Goal: Task Accomplishment & Management: Use online tool/utility

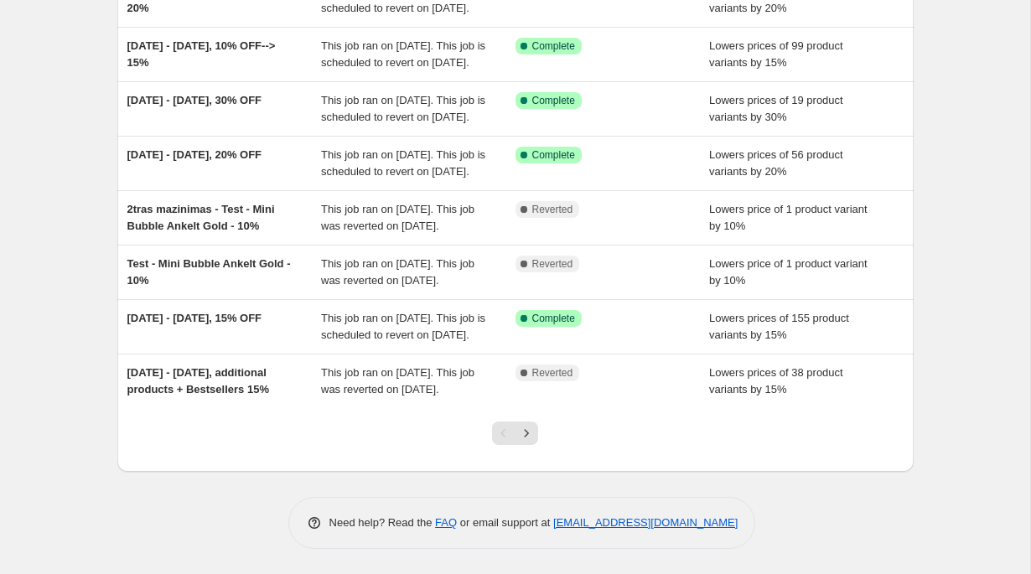
scroll to position [457, 0]
click at [532, 434] on icon "Next" at bounding box center [526, 433] width 17 height 17
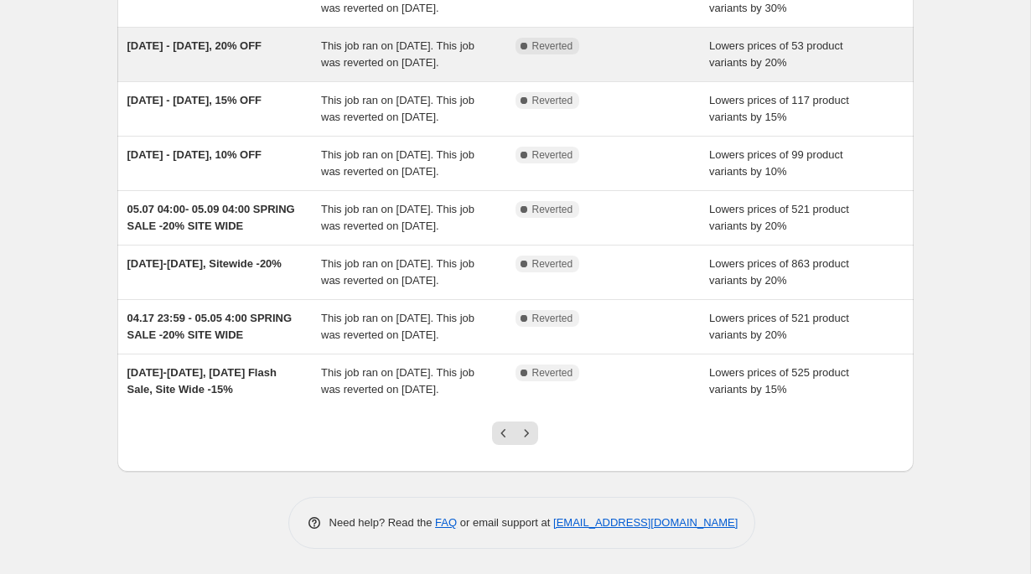
scroll to position [423, 0]
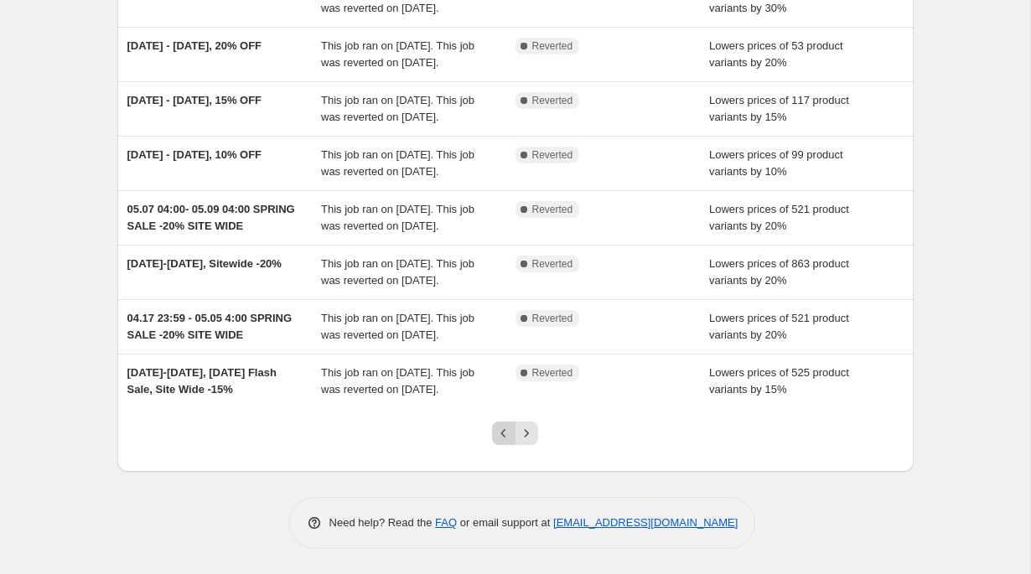
click at [509, 439] on icon "Previous" at bounding box center [504, 433] width 17 height 17
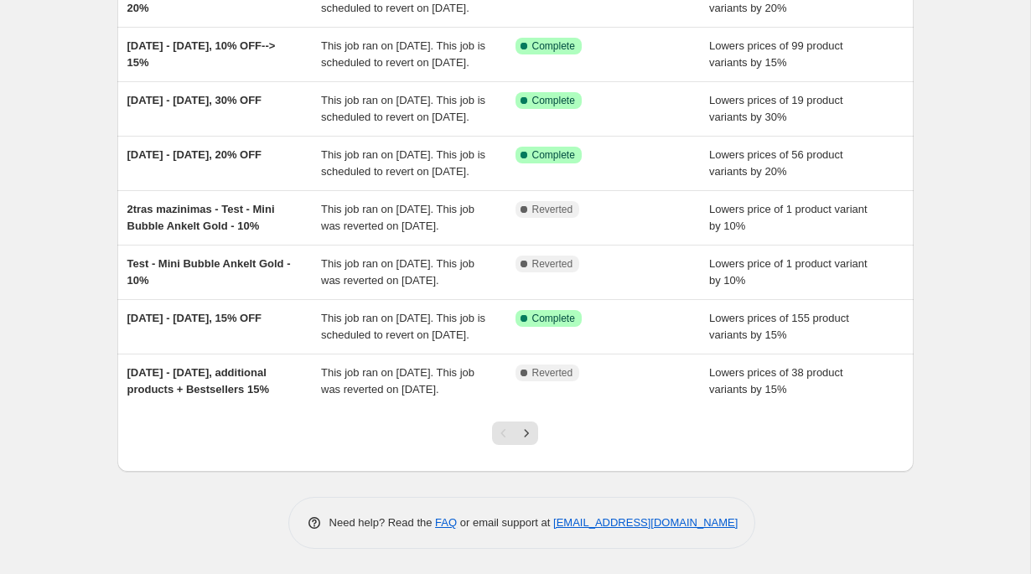
scroll to position [457, 0]
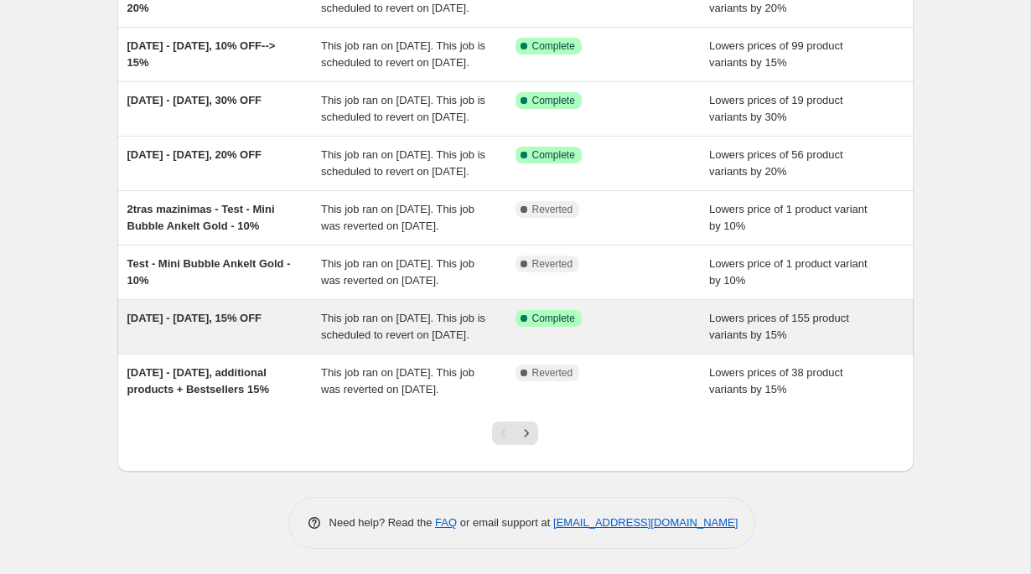
click at [812, 310] on div "Lowers prices of 155 product variants by 15%" at bounding box center [806, 327] width 195 height 34
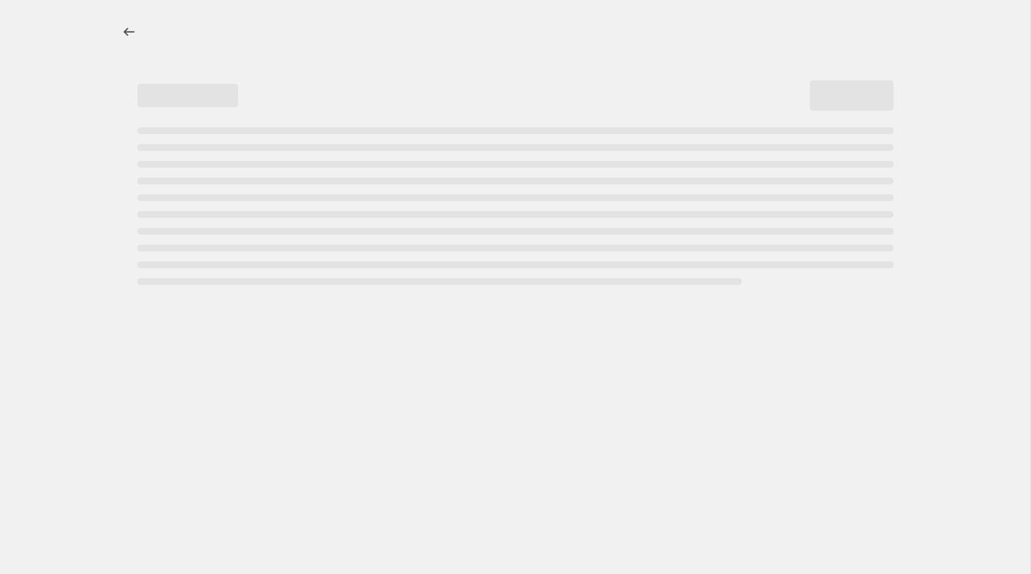
select select "percentage"
select select "no_change"
select select "tag"
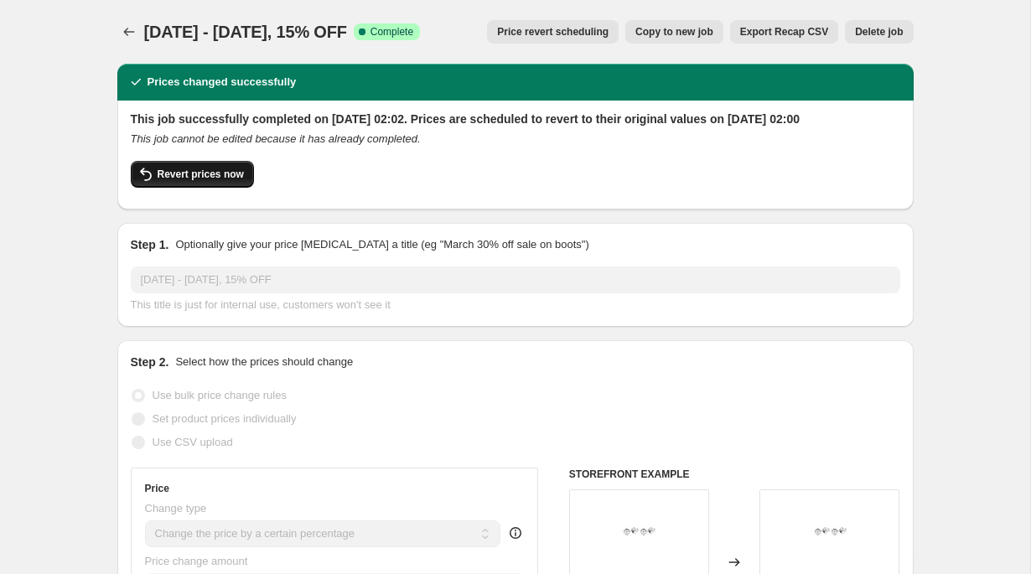
click at [236, 181] on span "Revert prices now" at bounding box center [201, 174] width 86 height 13
checkbox input "false"
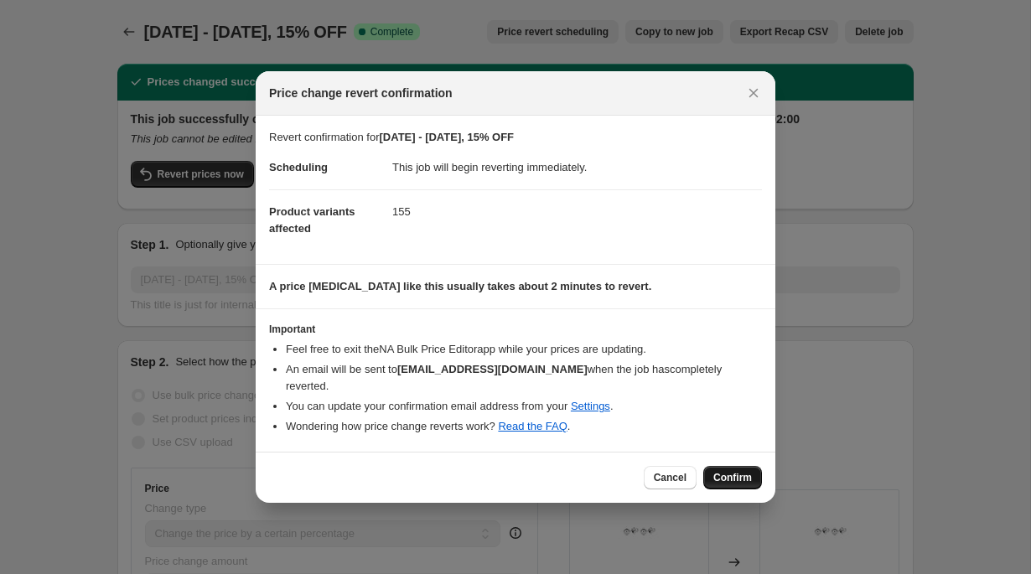
click at [730, 475] on span "Confirm" at bounding box center [733, 477] width 39 height 13
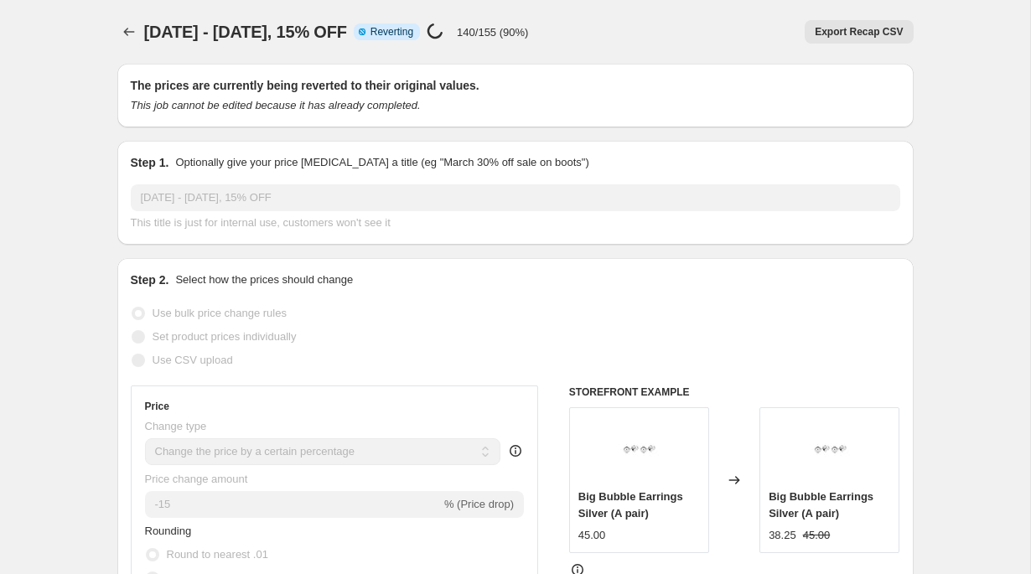
select select "percentage"
select select "no_change"
select select "tag"
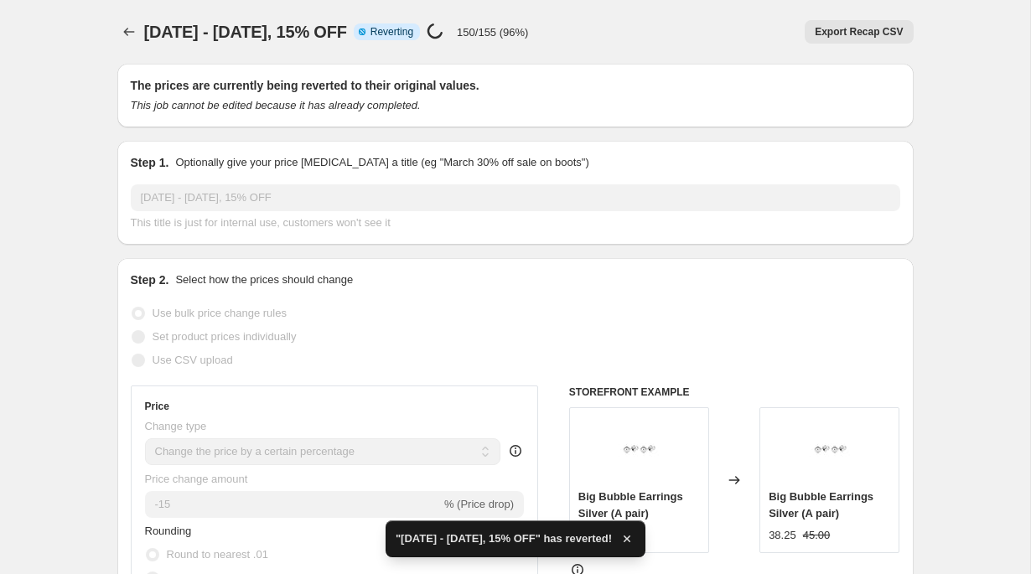
checkbox input "true"
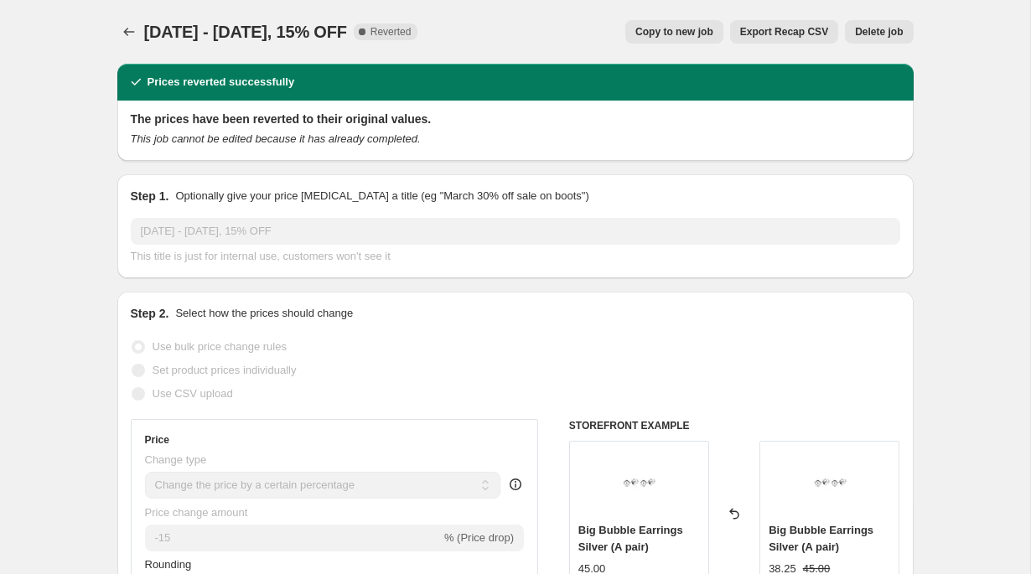
click at [138, 28] on button "Price change jobs" at bounding box center [128, 31] width 23 height 23
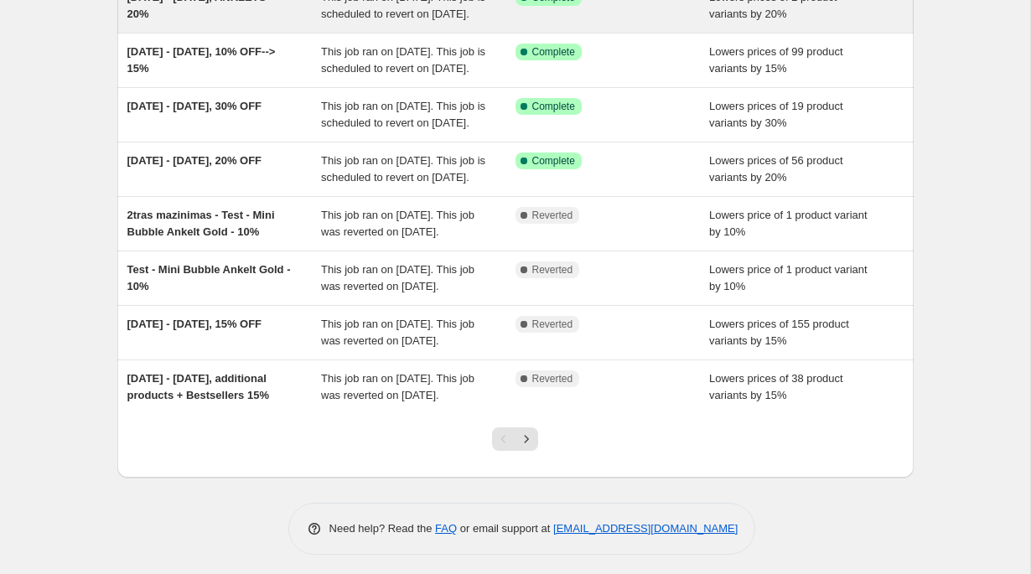
scroll to position [161, 0]
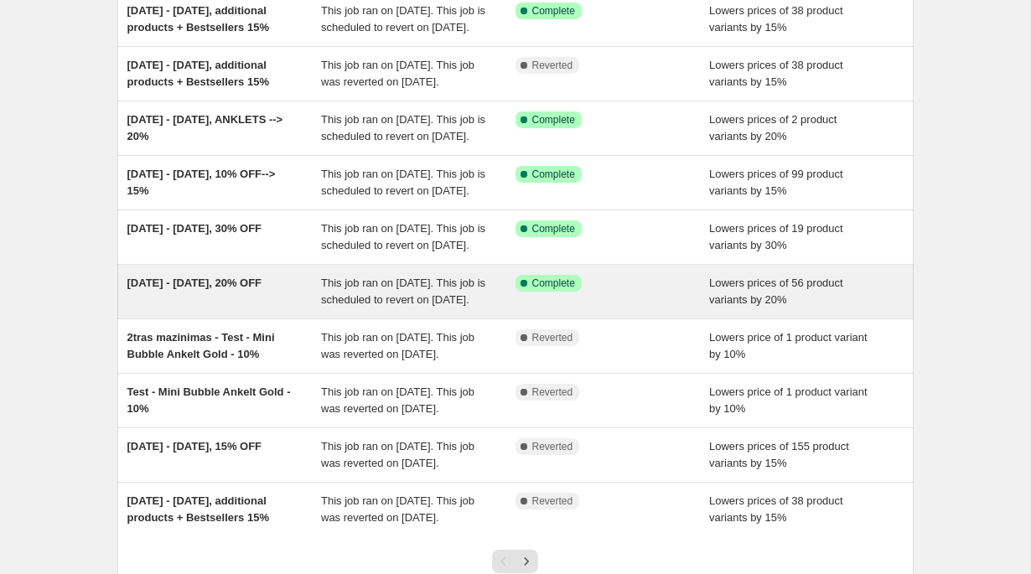
click at [801, 309] on div "Lowers prices of 56 product variants by 20%" at bounding box center [806, 292] width 195 height 34
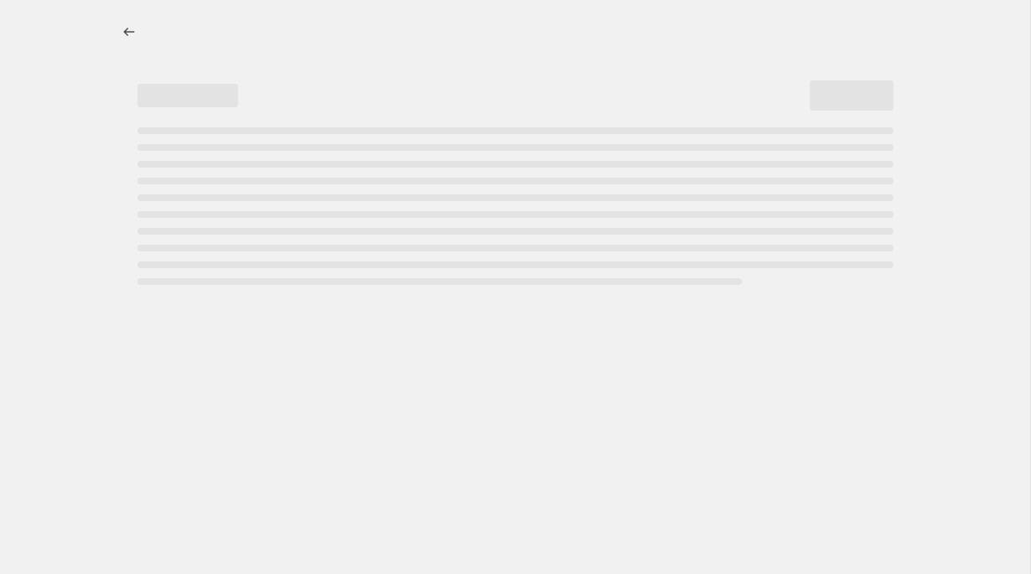
select select "percentage"
select select "tag"
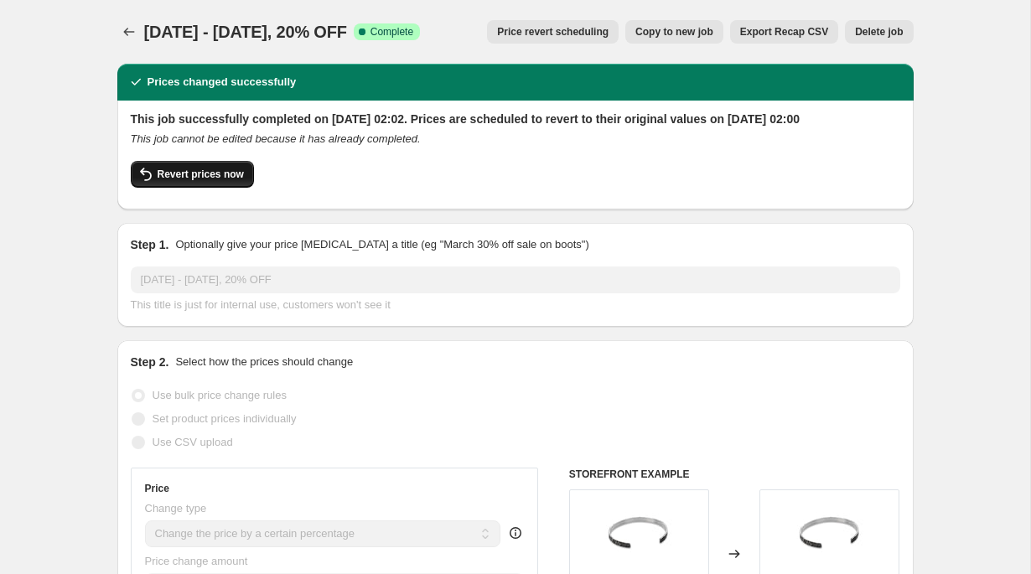
click at [195, 181] on span "Revert prices now" at bounding box center [201, 174] width 86 height 13
checkbox input "false"
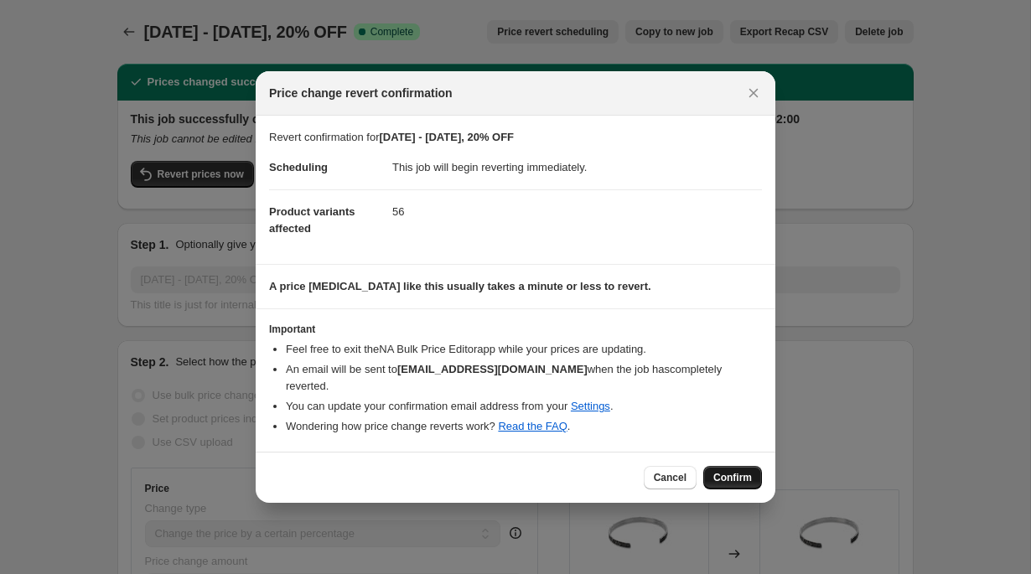
click at [731, 479] on span "Confirm" at bounding box center [733, 477] width 39 height 13
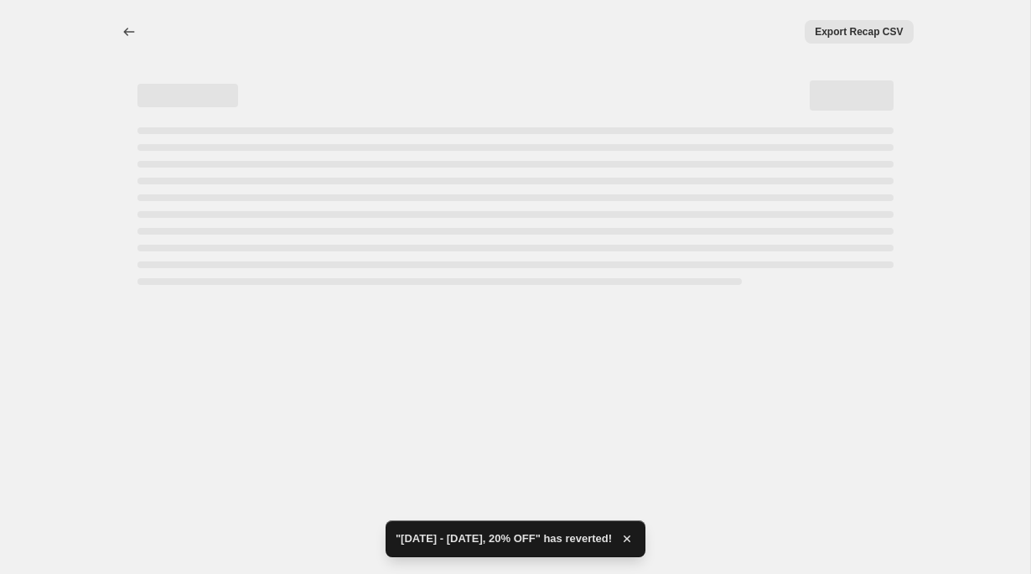
select select "percentage"
select select "tag"
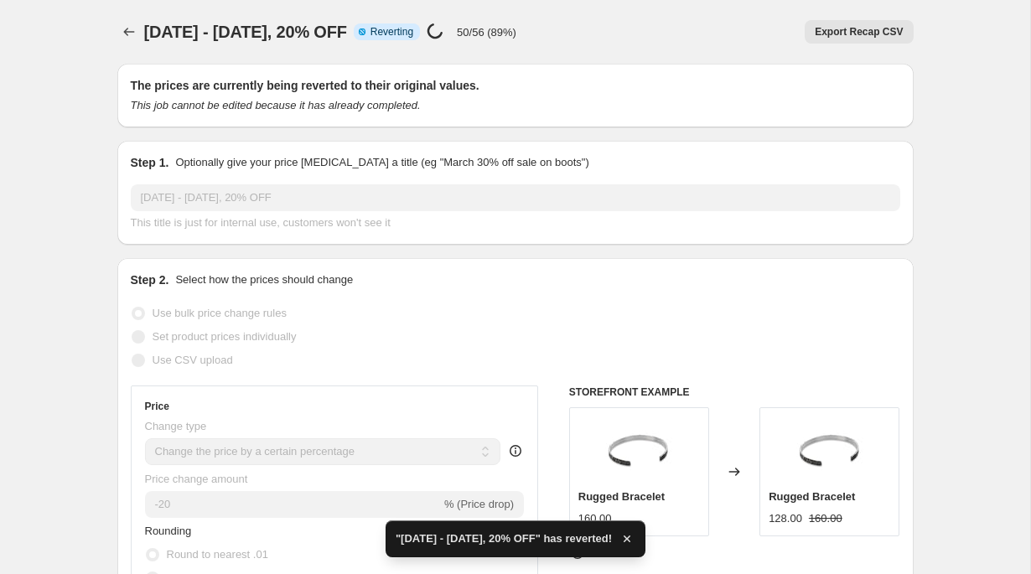
checkbox input "true"
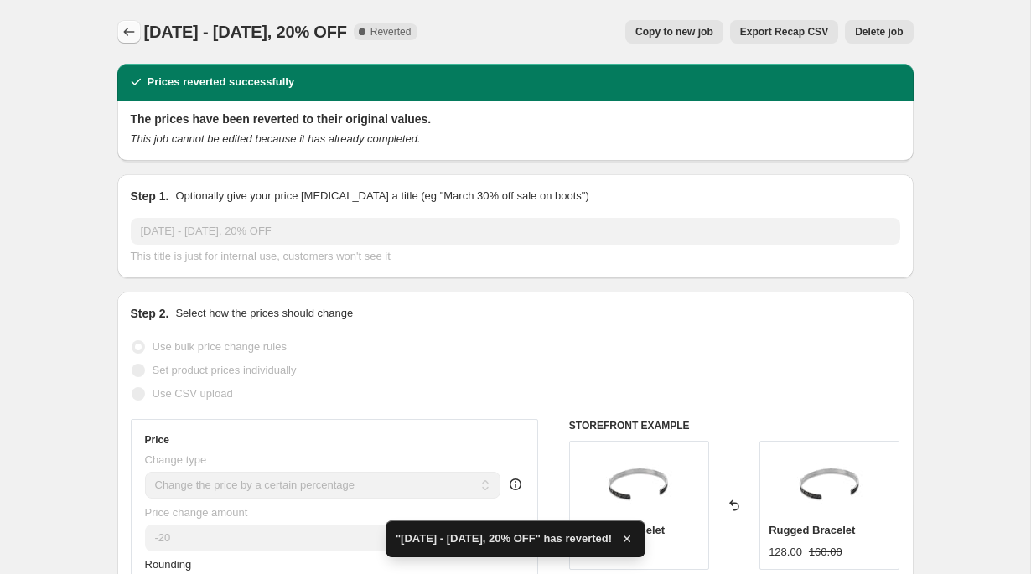
click at [132, 24] on icon "Price change jobs" at bounding box center [129, 31] width 17 height 17
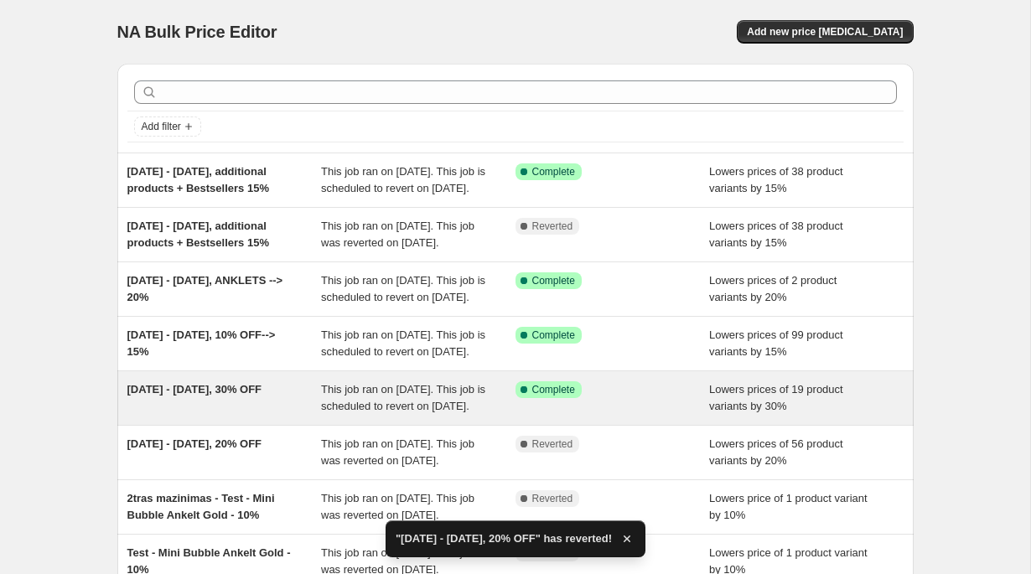
click at [844, 415] on div "Lowers prices of 19 product variants by 30%" at bounding box center [806, 399] width 195 height 34
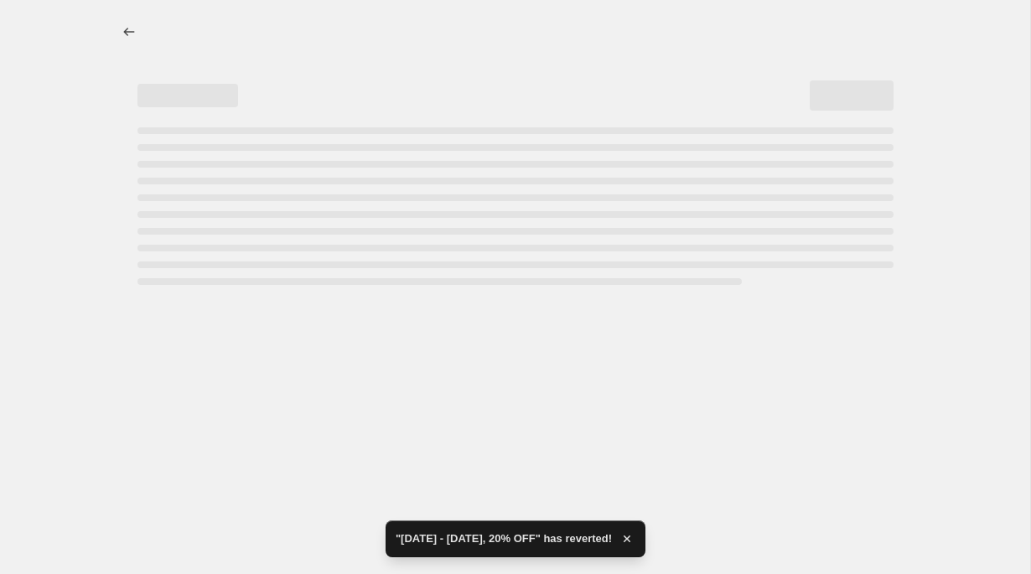
select select "percentage"
select select "tag"
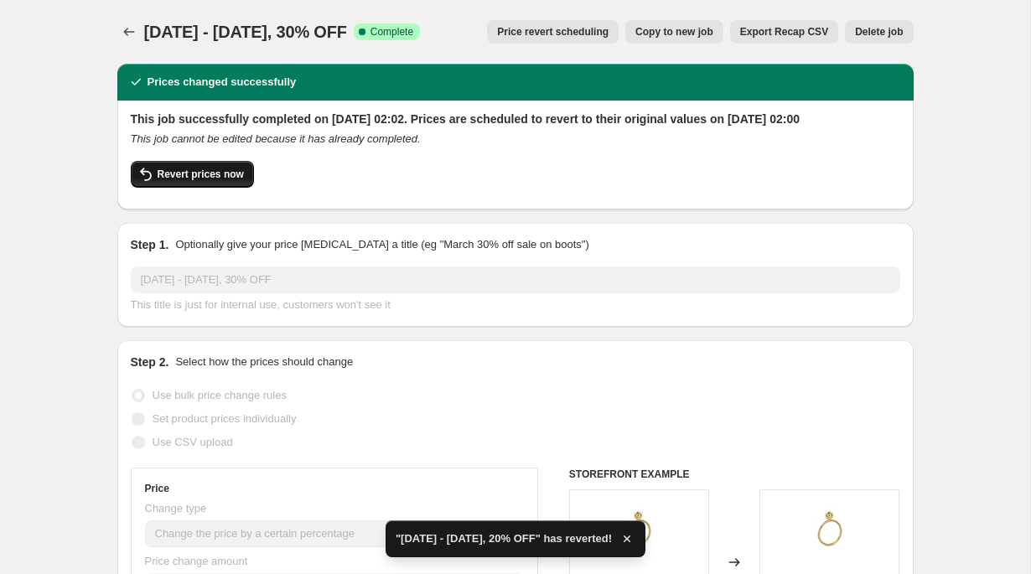
click at [198, 188] on button "Revert prices now" at bounding box center [192, 174] width 123 height 27
checkbox input "false"
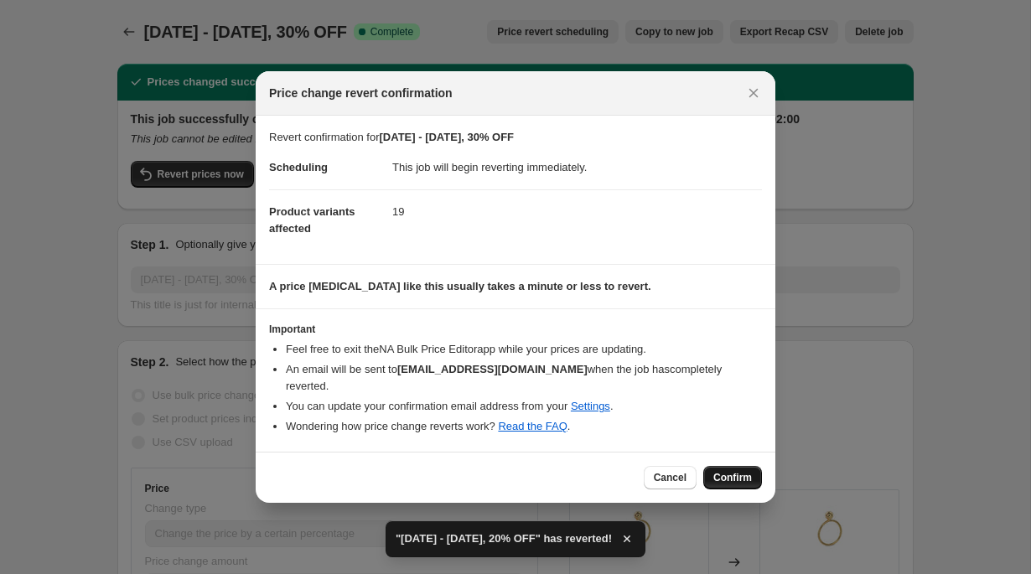
click at [730, 480] on span "Confirm" at bounding box center [733, 477] width 39 height 13
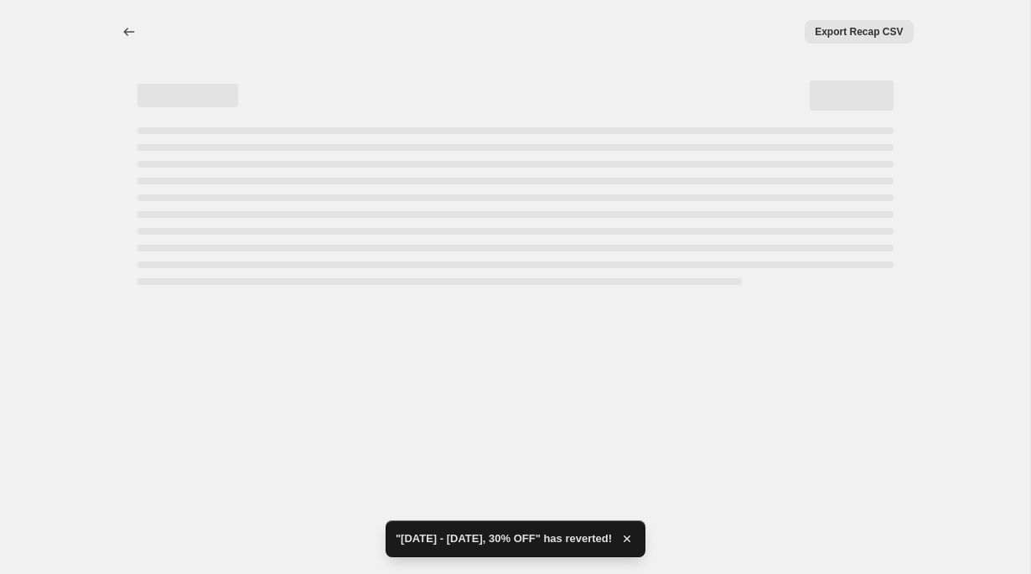
select select "percentage"
select select "tag"
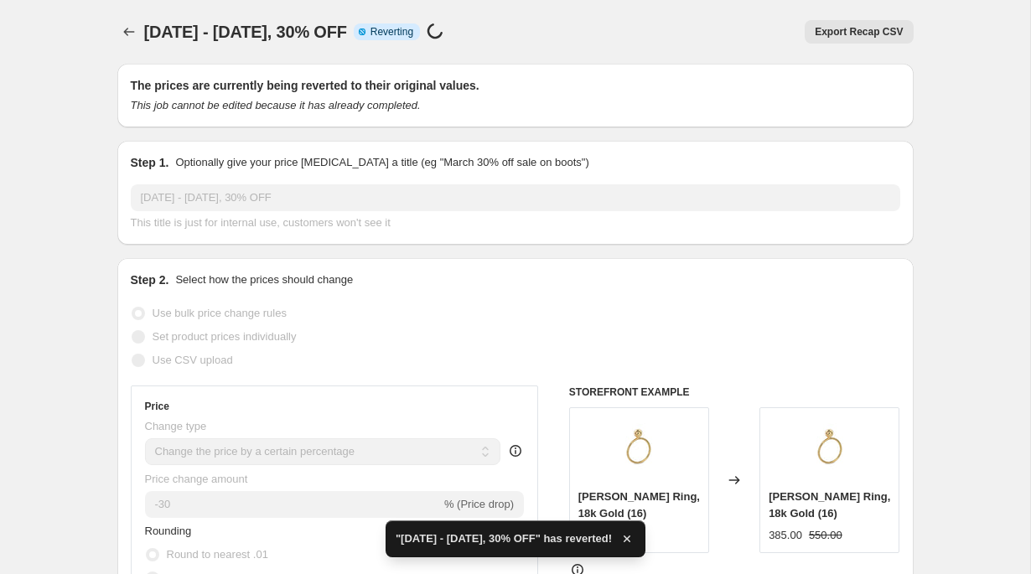
checkbox input "true"
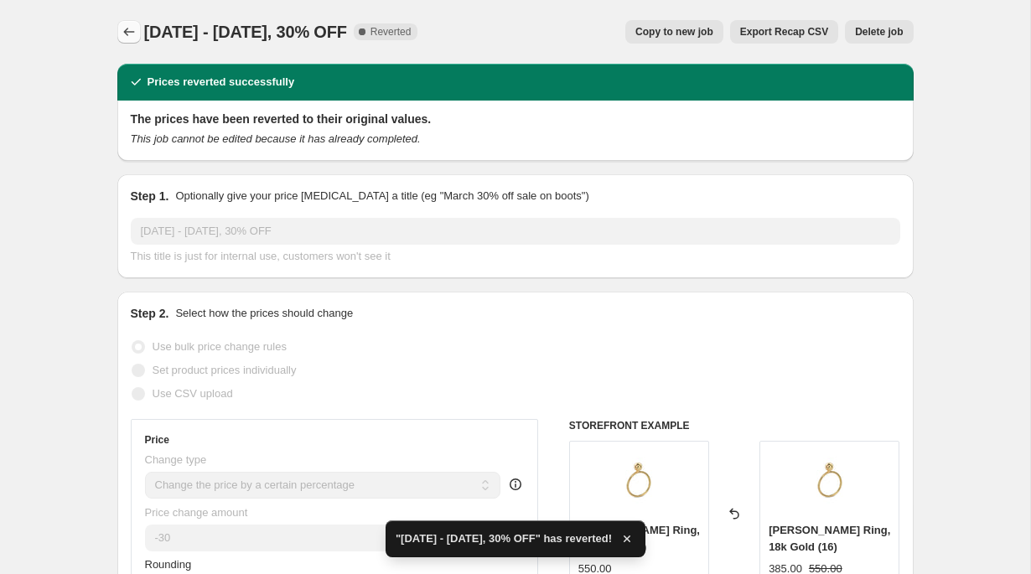
click at [123, 31] on icon "Price change jobs" at bounding box center [129, 31] width 17 height 17
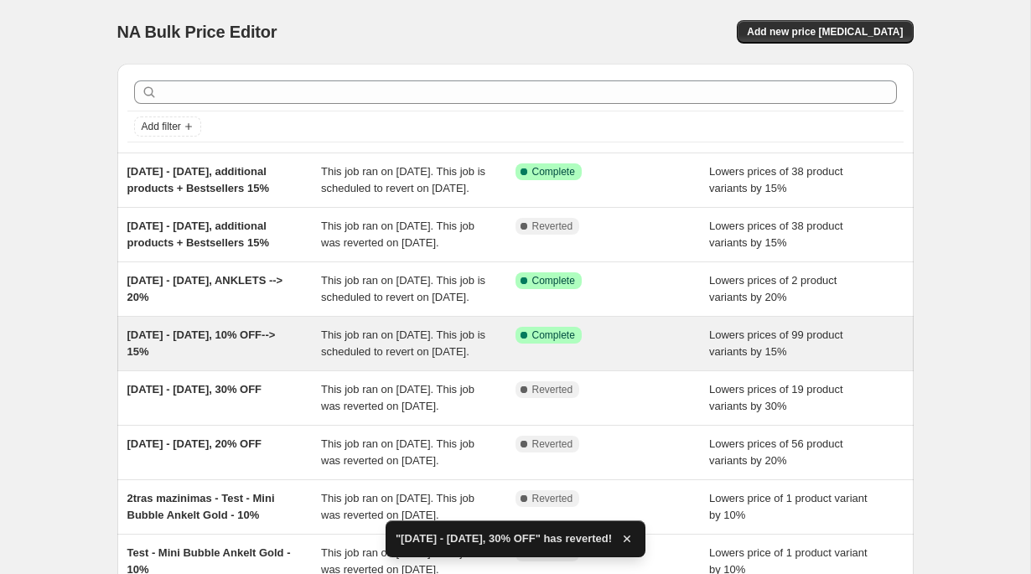
click at [657, 361] on div "Success Complete Complete" at bounding box center [613, 344] width 195 height 34
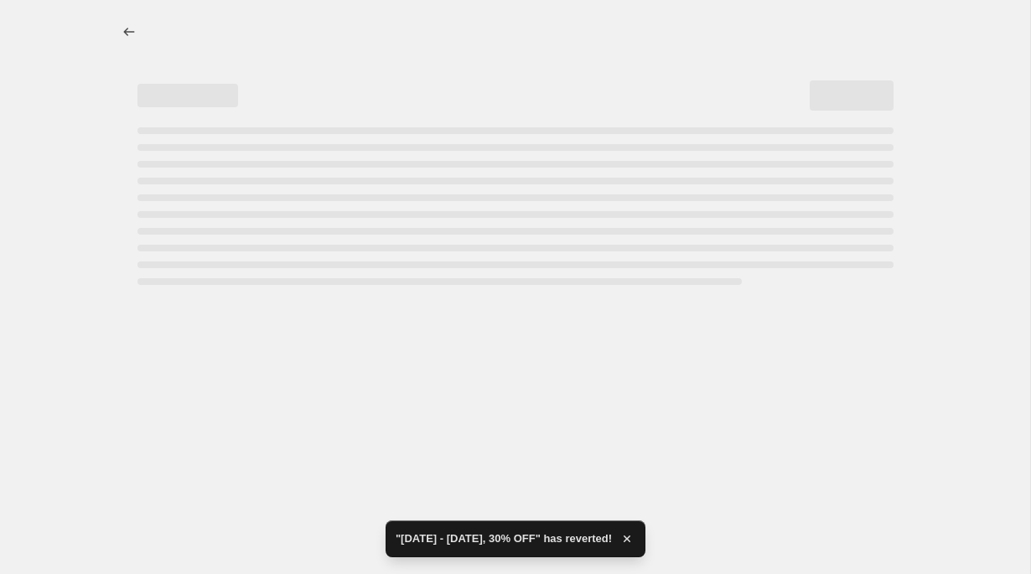
select select "percentage"
select select "tag"
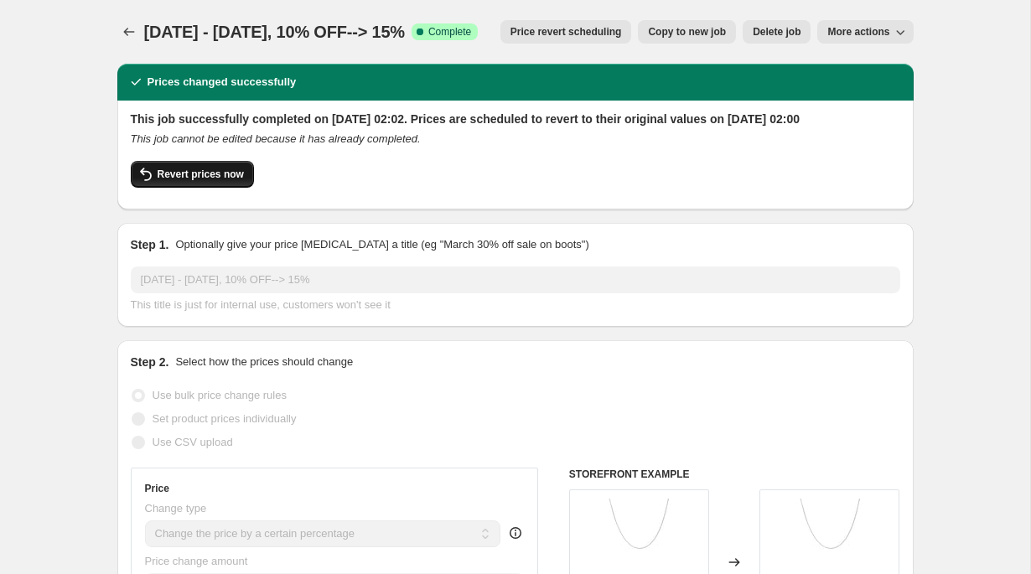
click at [213, 181] on span "Revert prices now" at bounding box center [201, 174] width 86 height 13
checkbox input "false"
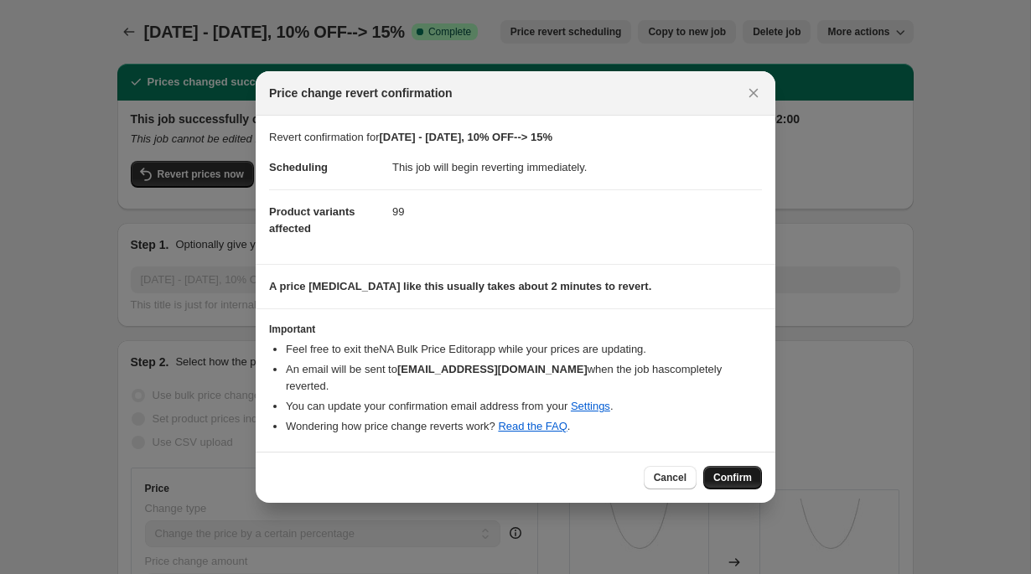
click at [743, 470] on button "Confirm" at bounding box center [733, 477] width 59 height 23
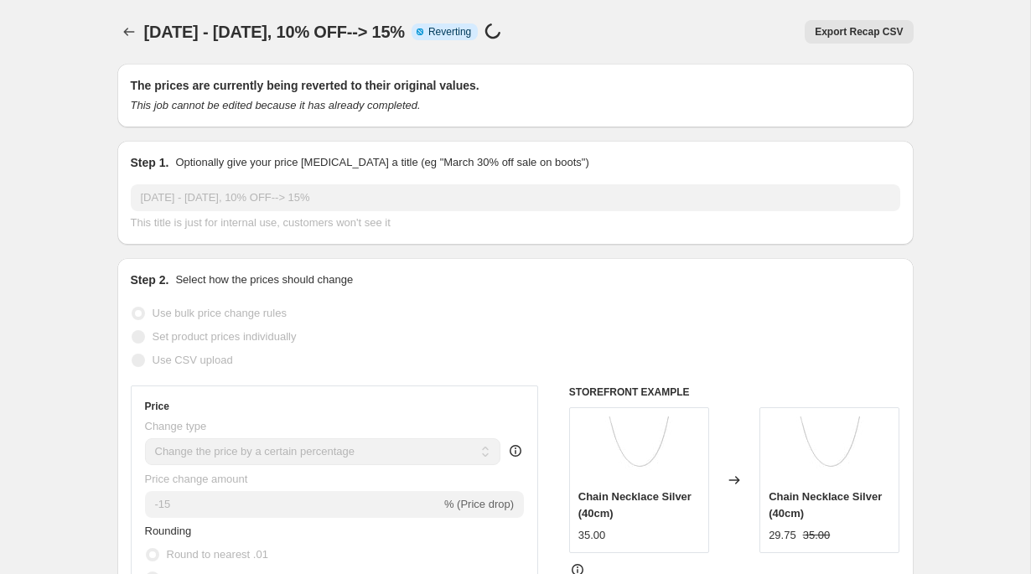
select select "percentage"
select select "tag"
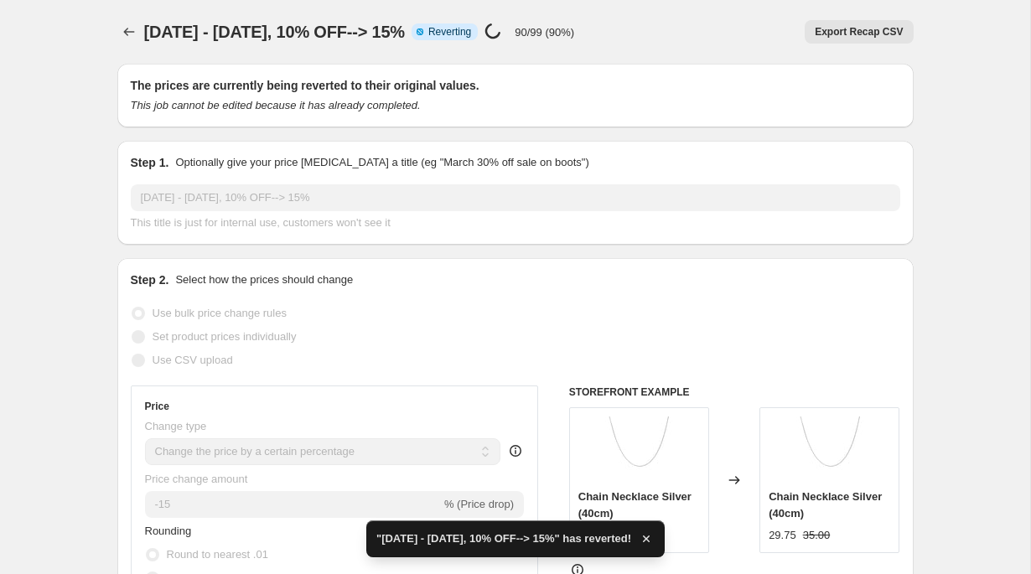
checkbox input "true"
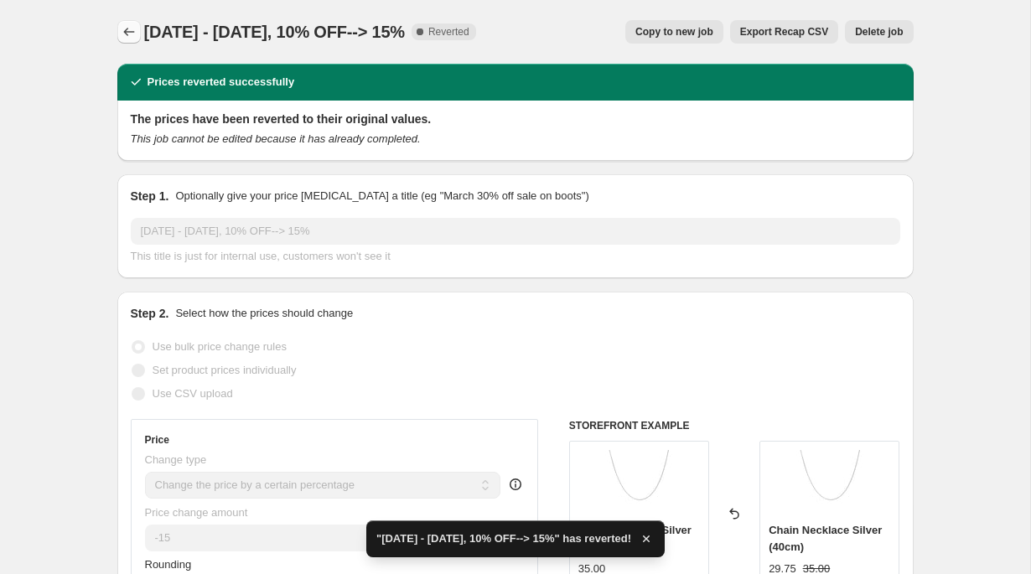
click at [138, 39] on button "Price change jobs" at bounding box center [128, 31] width 23 height 23
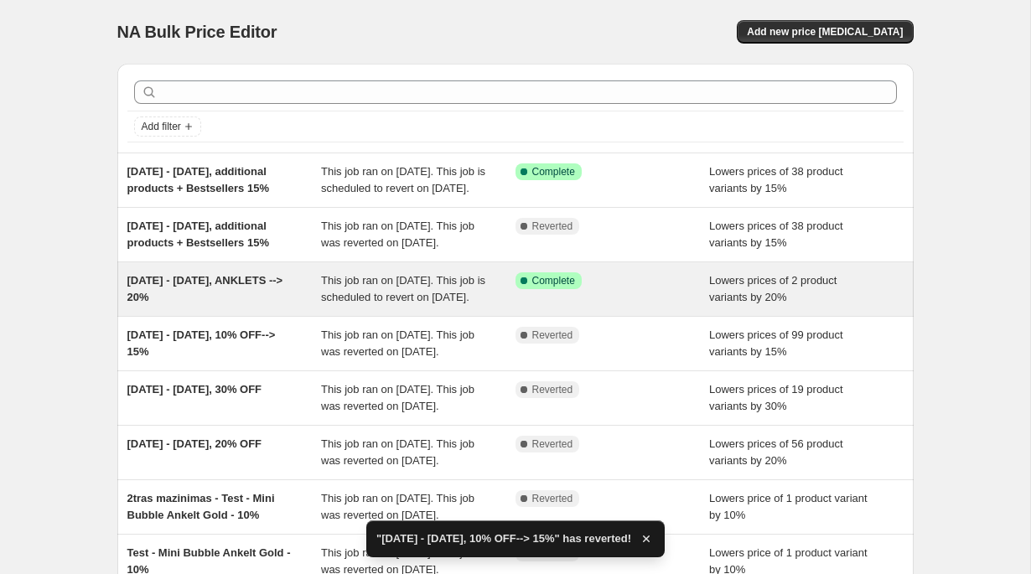
click at [620, 306] on div "Success Complete Complete" at bounding box center [613, 290] width 195 height 34
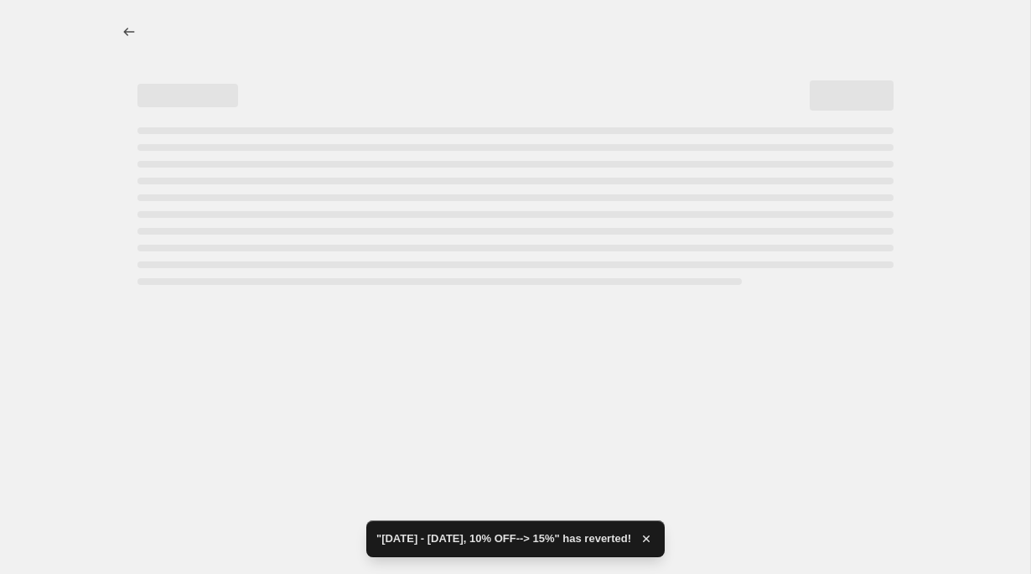
select select "percentage"
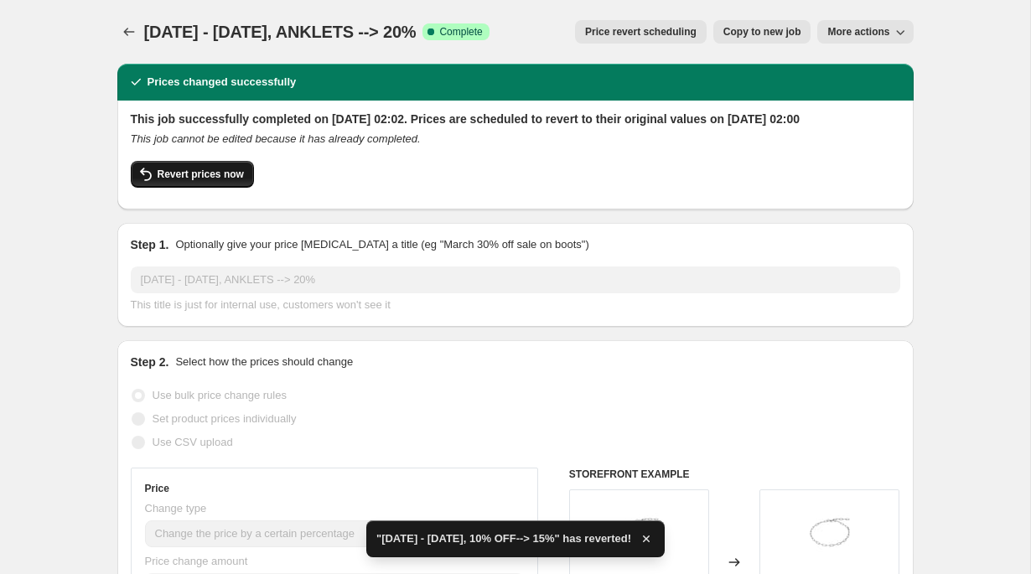
click at [214, 181] on span "Revert prices now" at bounding box center [201, 174] width 86 height 13
checkbox input "false"
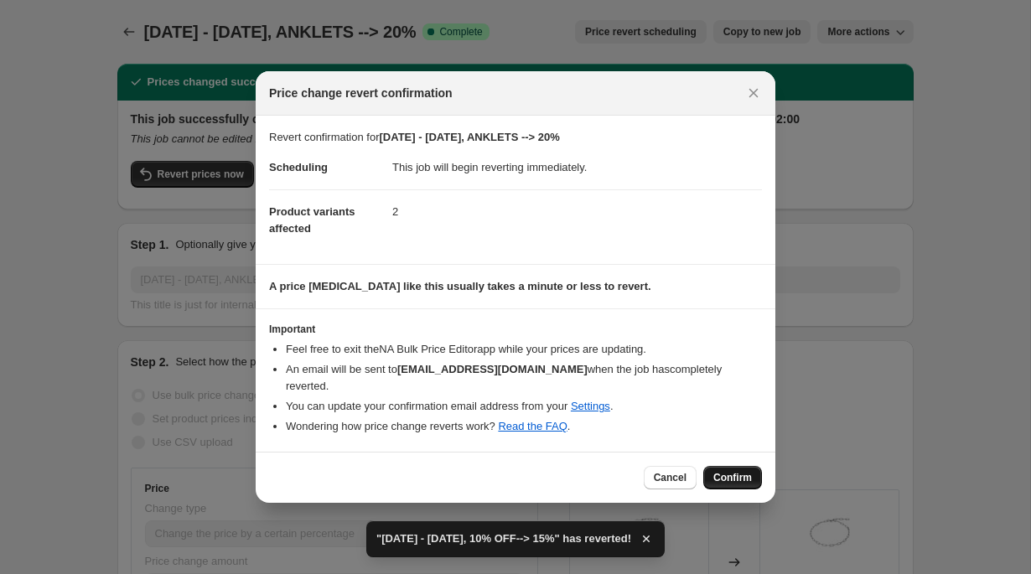
click at [727, 474] on span "Confirm" at bounding box center [733, 477] width 39 height 13
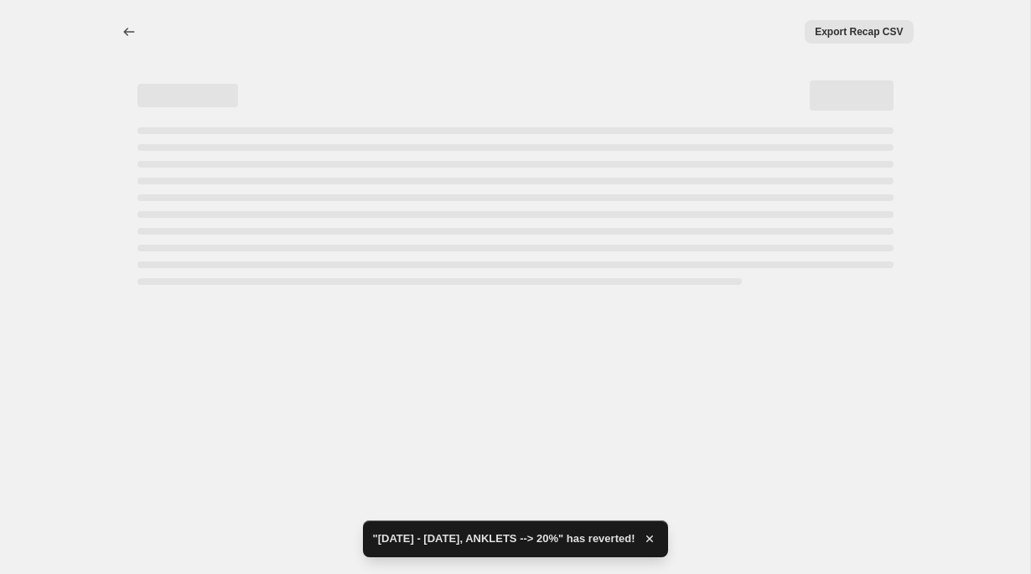
select select "percentage"
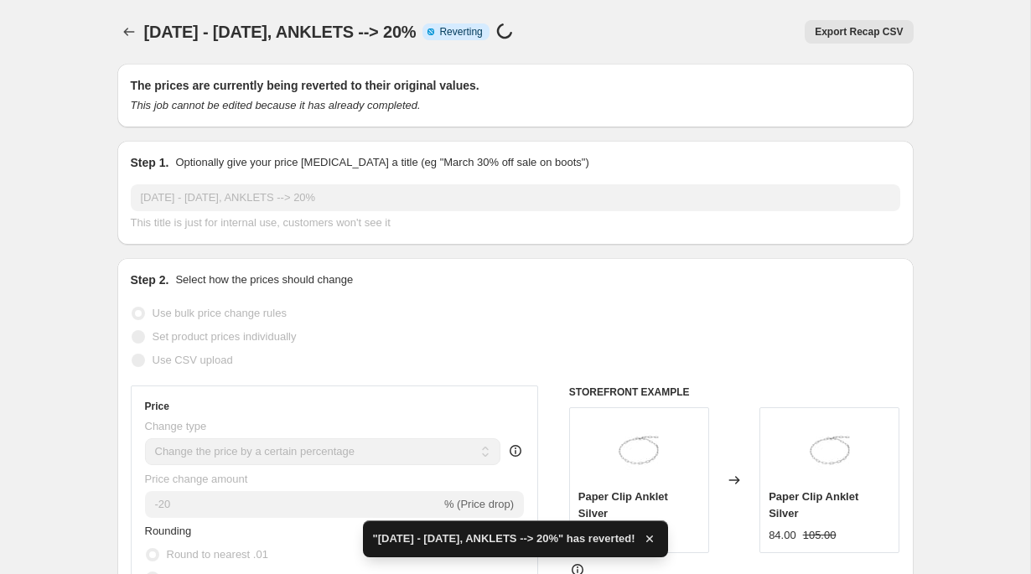
checkbox input "true"
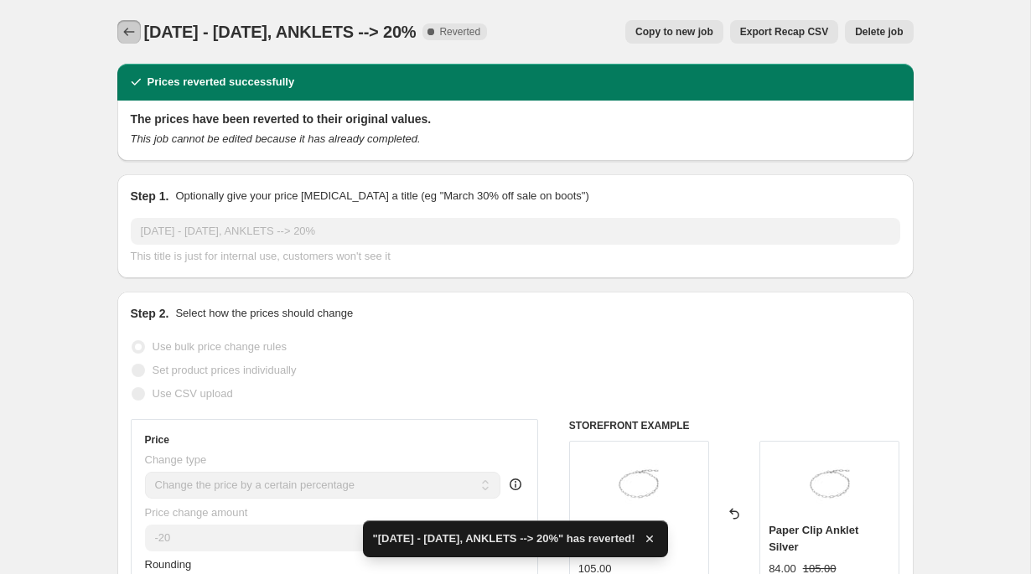
click at [131, 29] on icon "Price change jobs" at bounding box center [129, 31] width 17 height 17
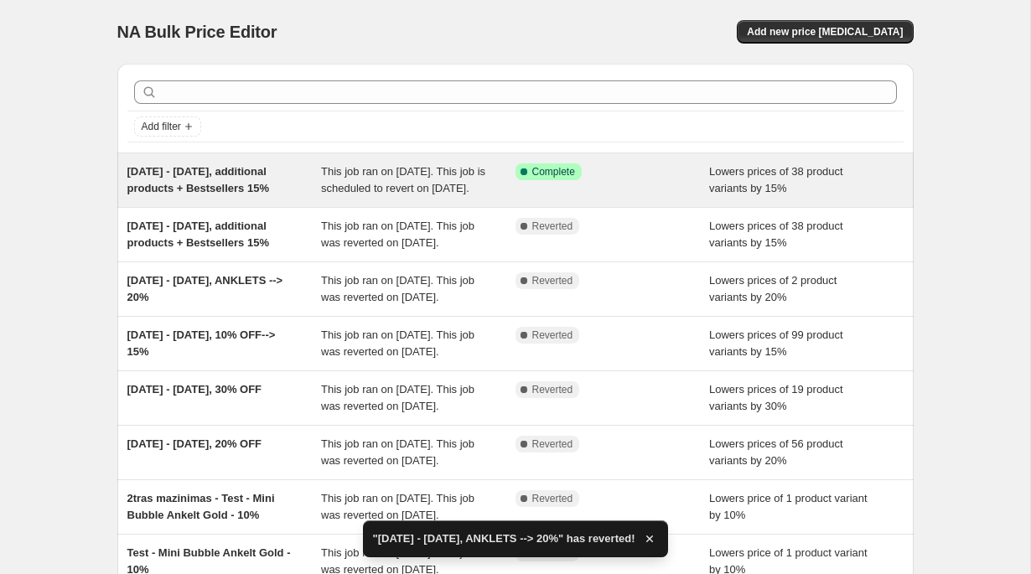
click at [682, 183] on div "Success Complete Complete" at bounding box center [613, 181] width 195 height 34
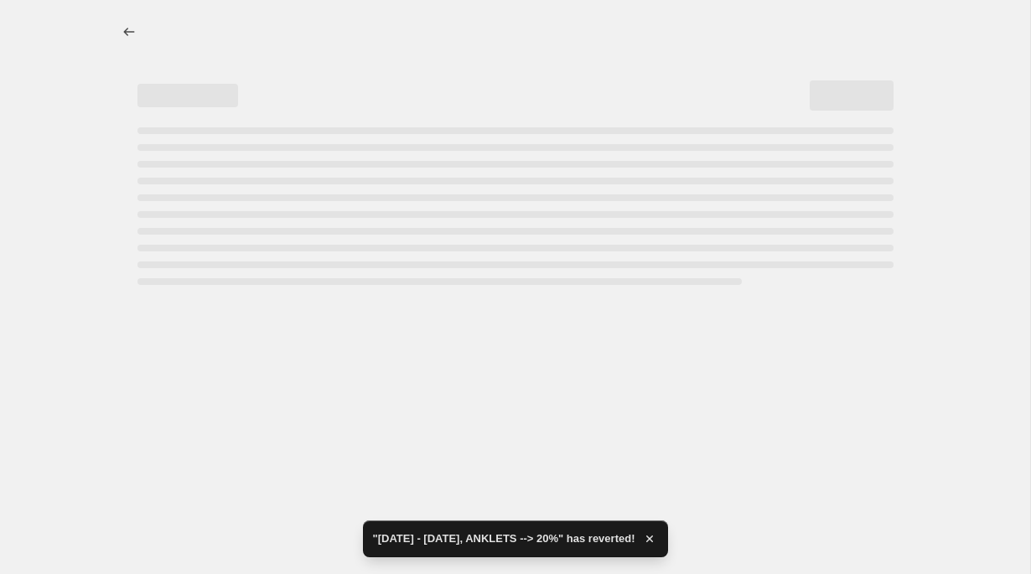
select select "percentage"
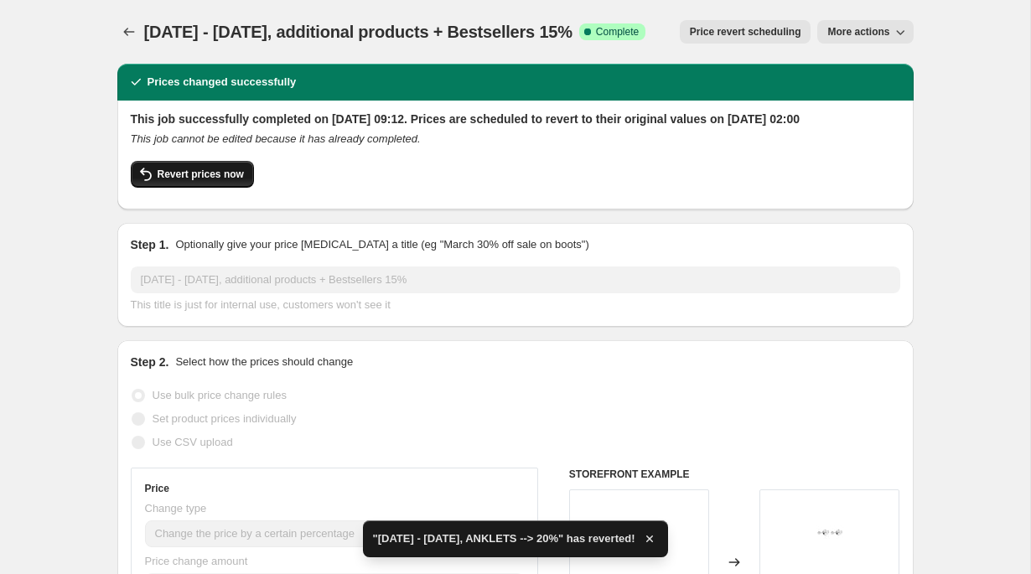
click at [243, 181] on button "Revert prices now" at bounding box center [192, 174] width 123 height 27
checkbox input "false"
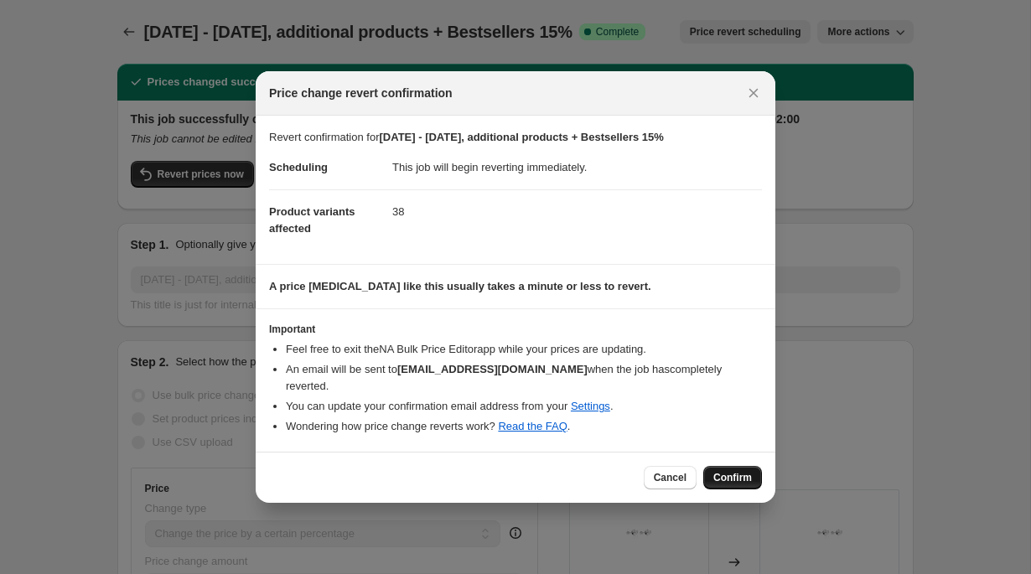
click at [732, 475] on span "Confirm" at bounding box center [733, 477] width 39 height 13
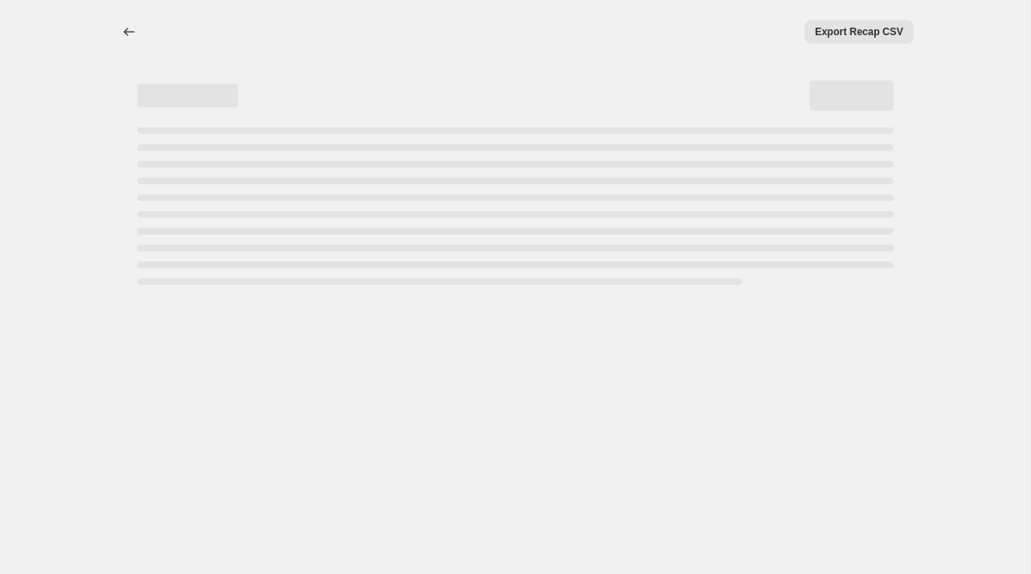
select select "percentage"
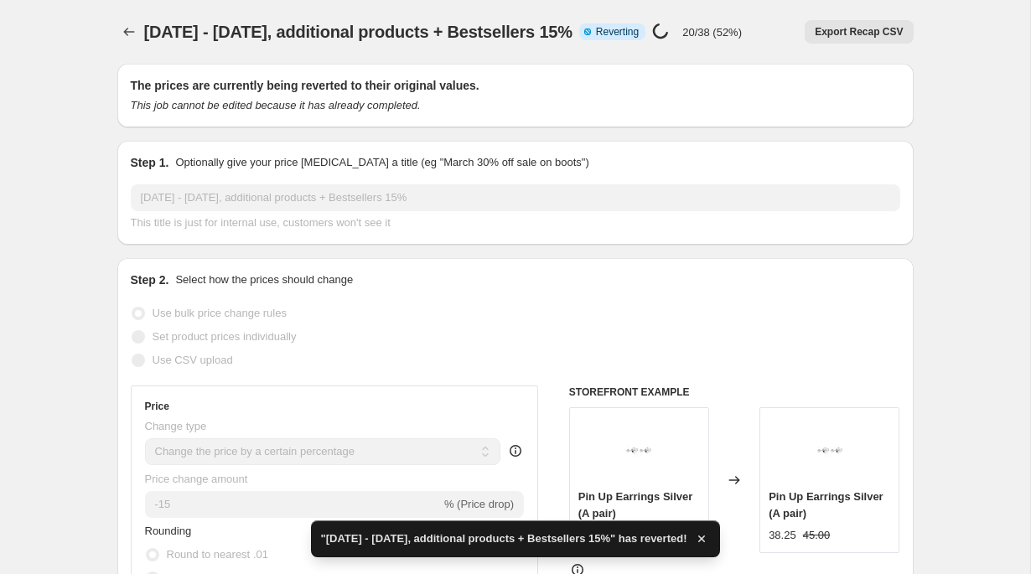
checkbox input "true"
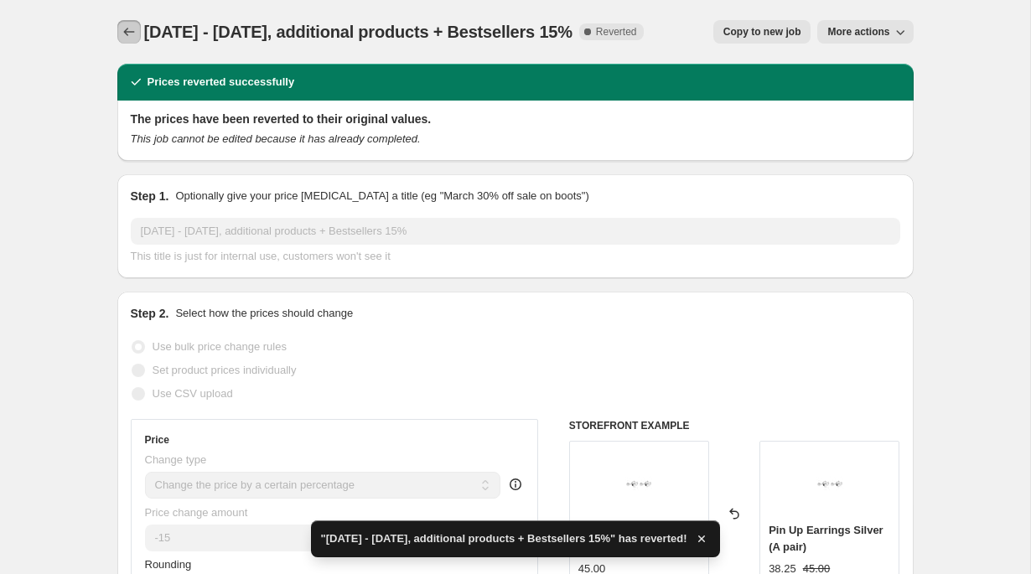
click at [127, 29] on icon "Price change jobs" at bounding box center [129, 31] width 17 height 17
